Goal: Answer question/provide support: Share knowledge or assist other users

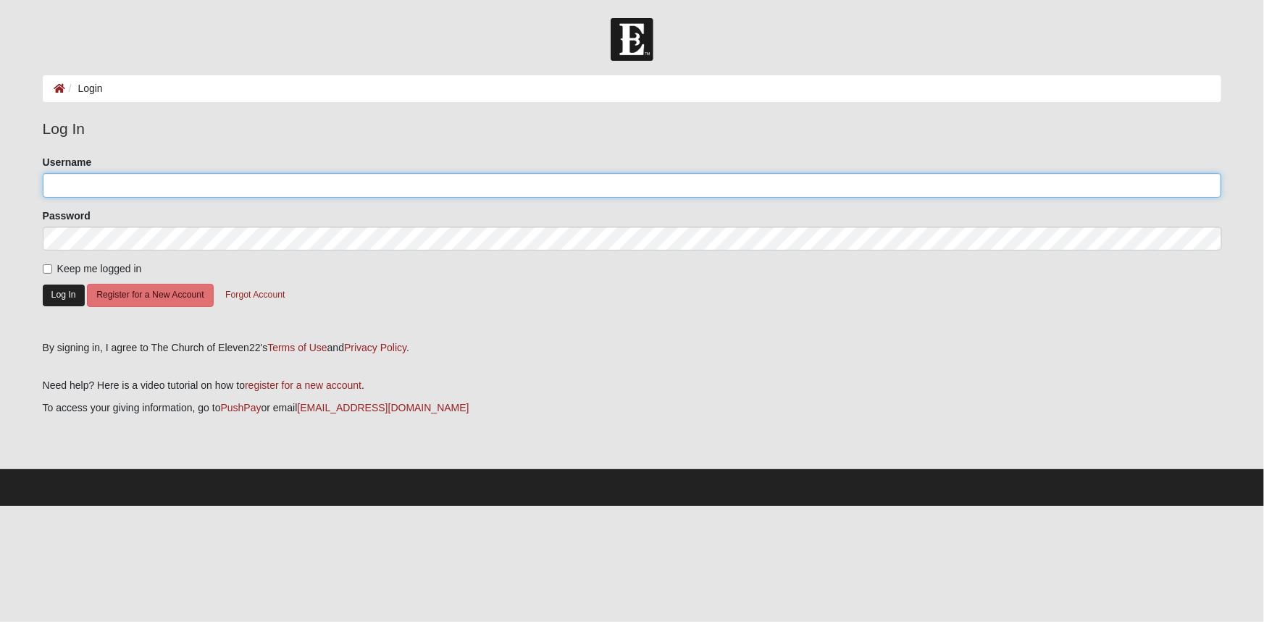
type input "ABButler"
click at [49, 293] on button "Log In" at bounding box center [64, 295] width 42 height 21
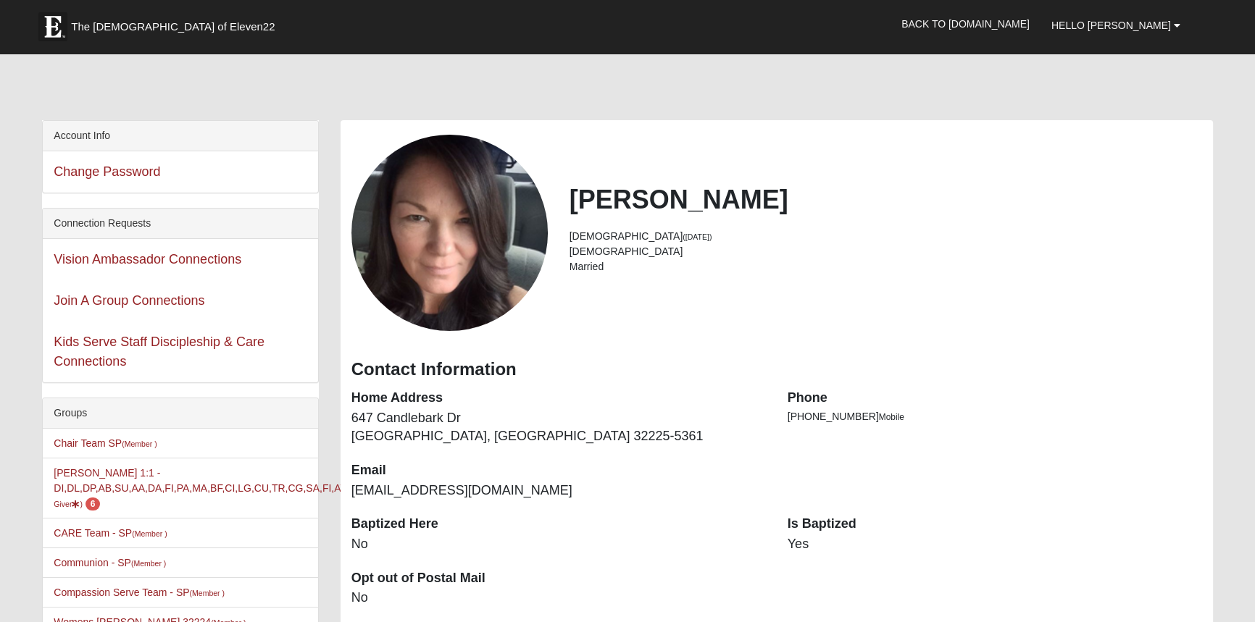
scroll to position [65, 0]
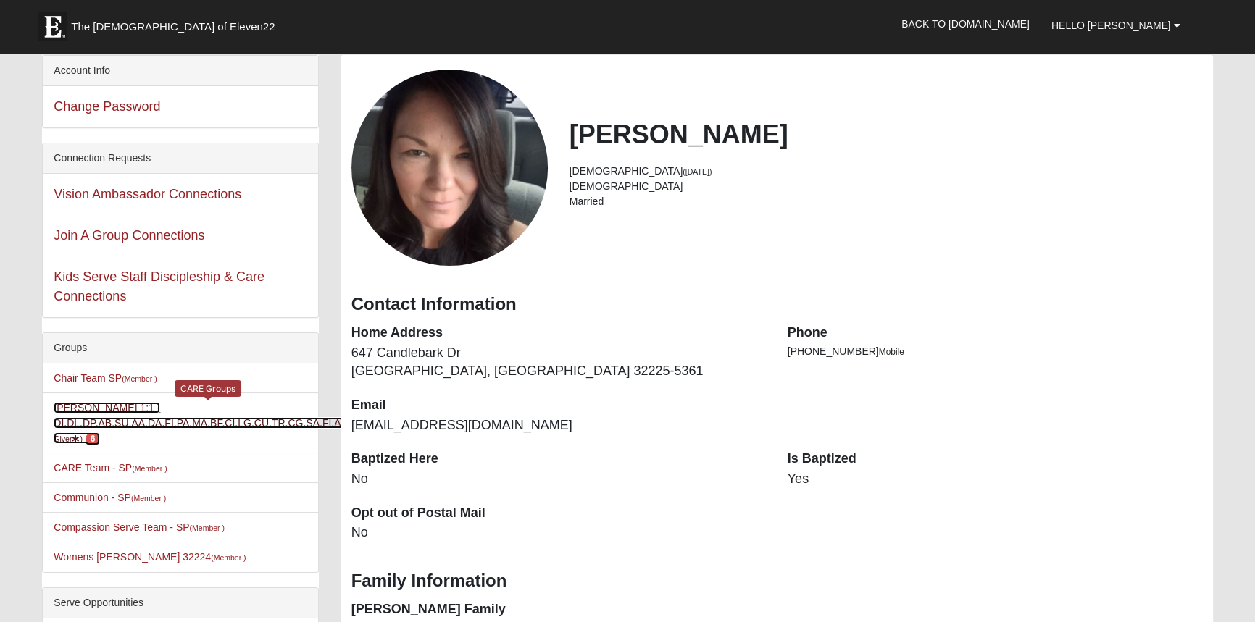
click at [61, 406] on link "Amy Butler 1:1 -DI,DL,DP,AB,SU,AA,DA,FI,PA,MA,BF,CI,LG,CU,TR,CG,SA,FI,AT,FD (Ca…" at bounding box center [217, 423] width 327 height 42
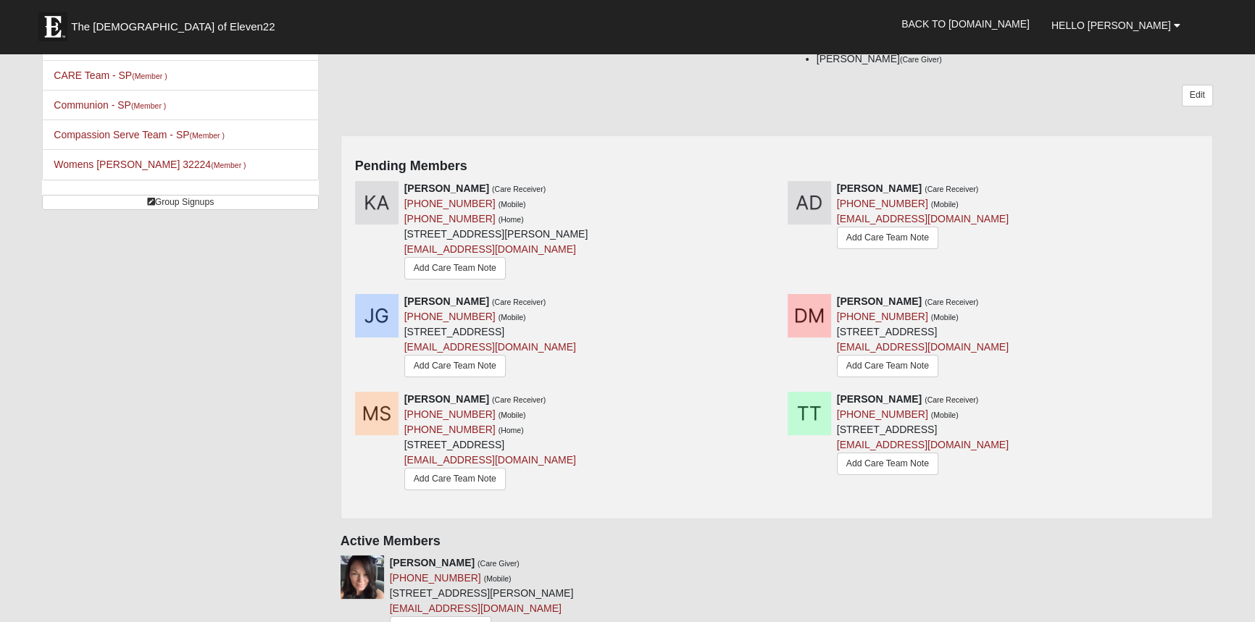
scroll to position [263, 0]
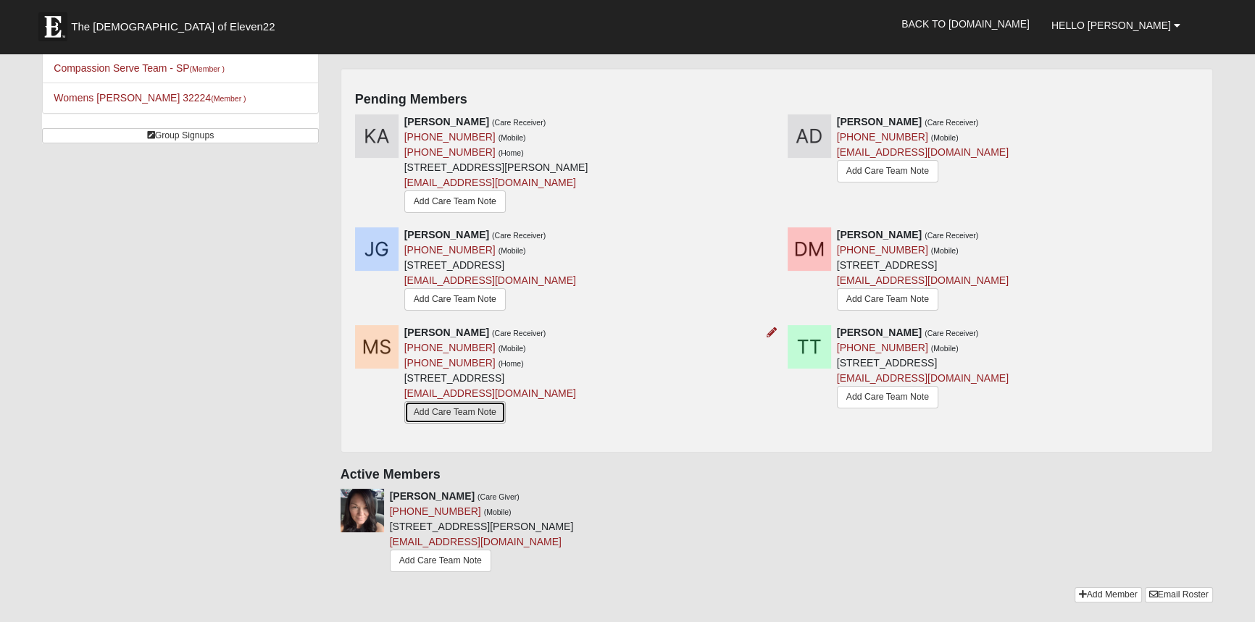
click at [454, 411] on link "Add Care Team Note" at bounding box center [454, 412] width 101 height 22
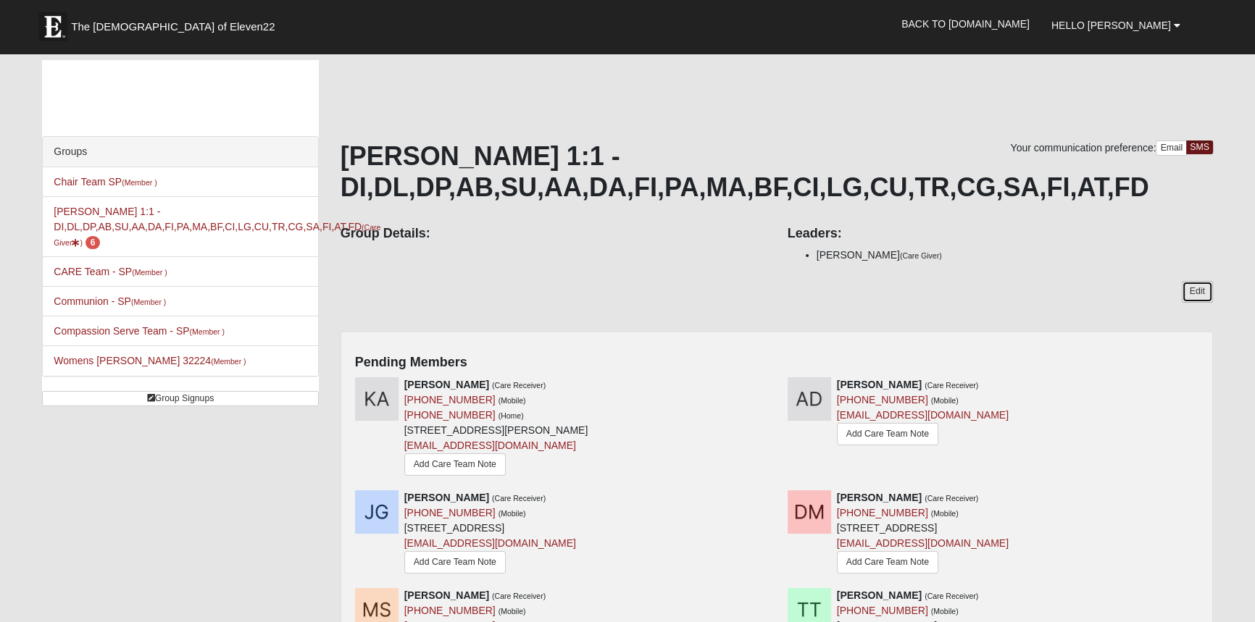
click at [1197, 290] on link "Edit" at bounding box center [1197, 291] width 31 height 21
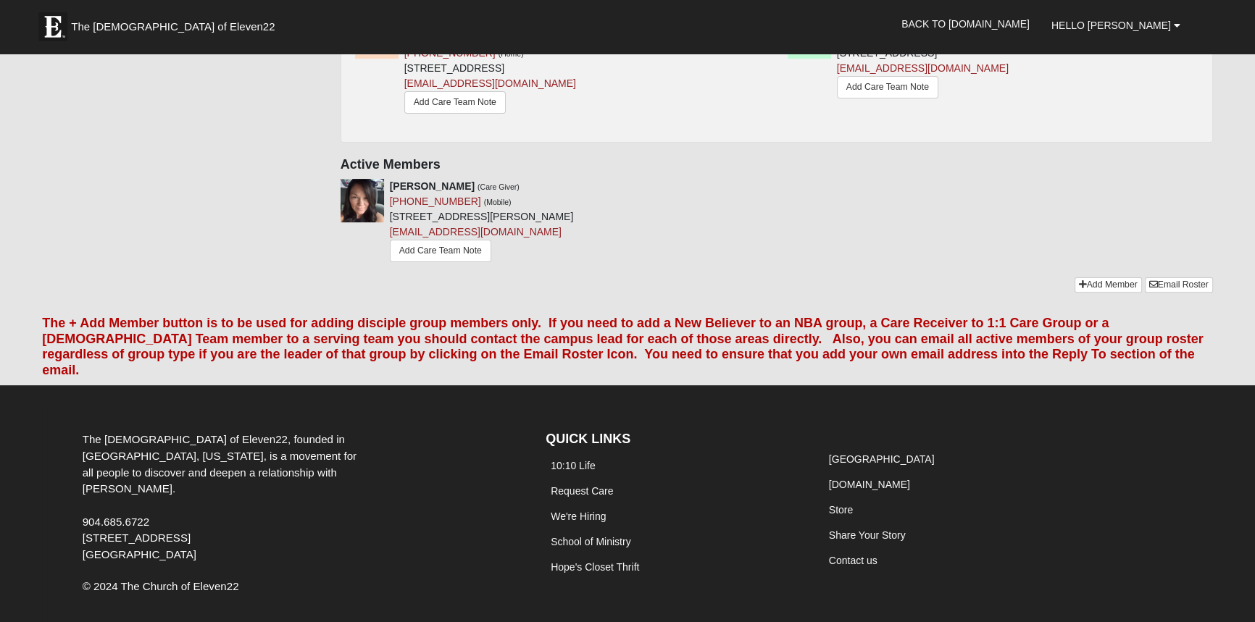
scroll to position [550, 0]
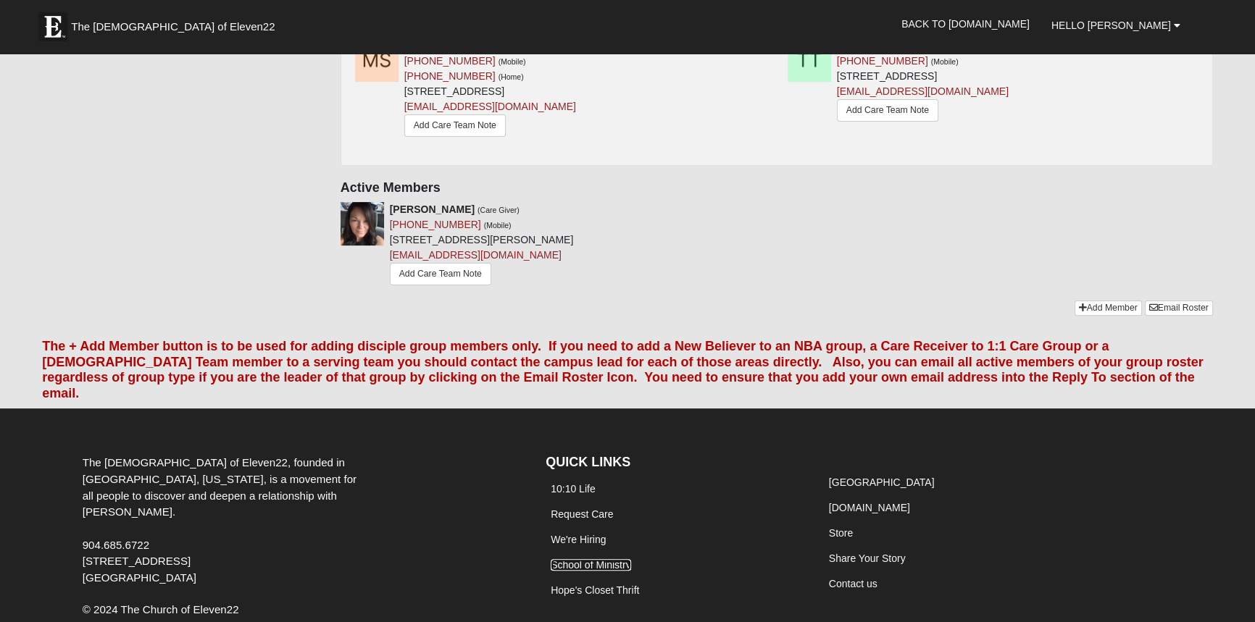
click at [588, 559] on link "School of Ministry" at bounding box center [591, 565] width 80 height 12
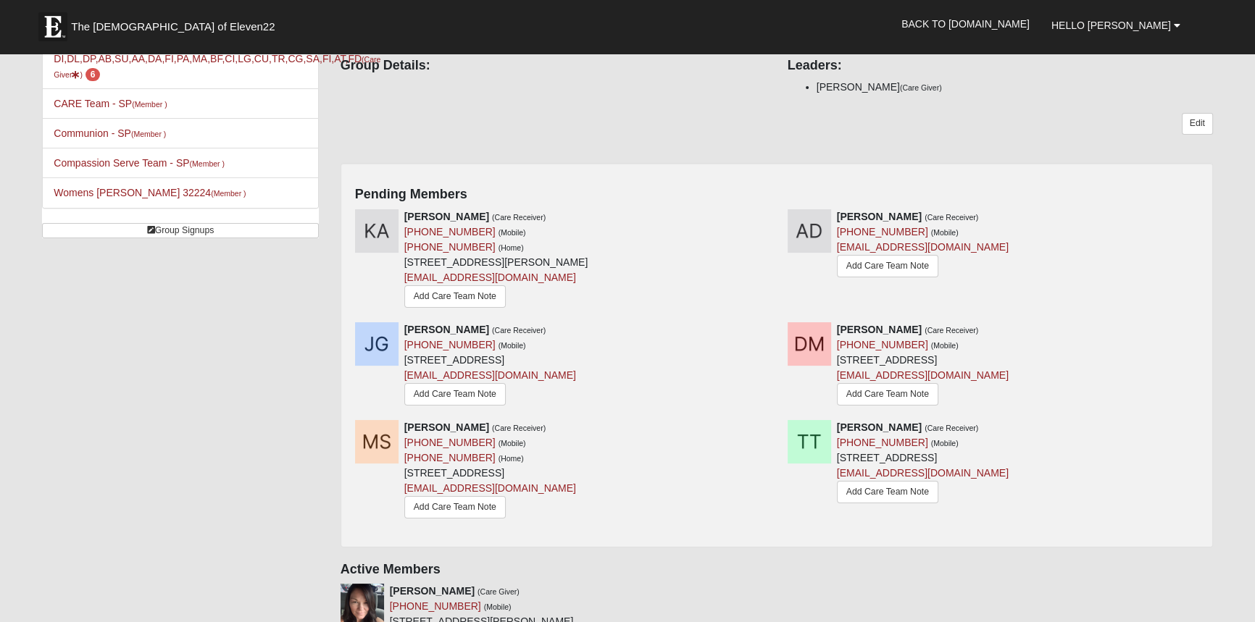
scroll to position [154, 0]
